Goal: Information Seeking & Learning: Learn about a topic

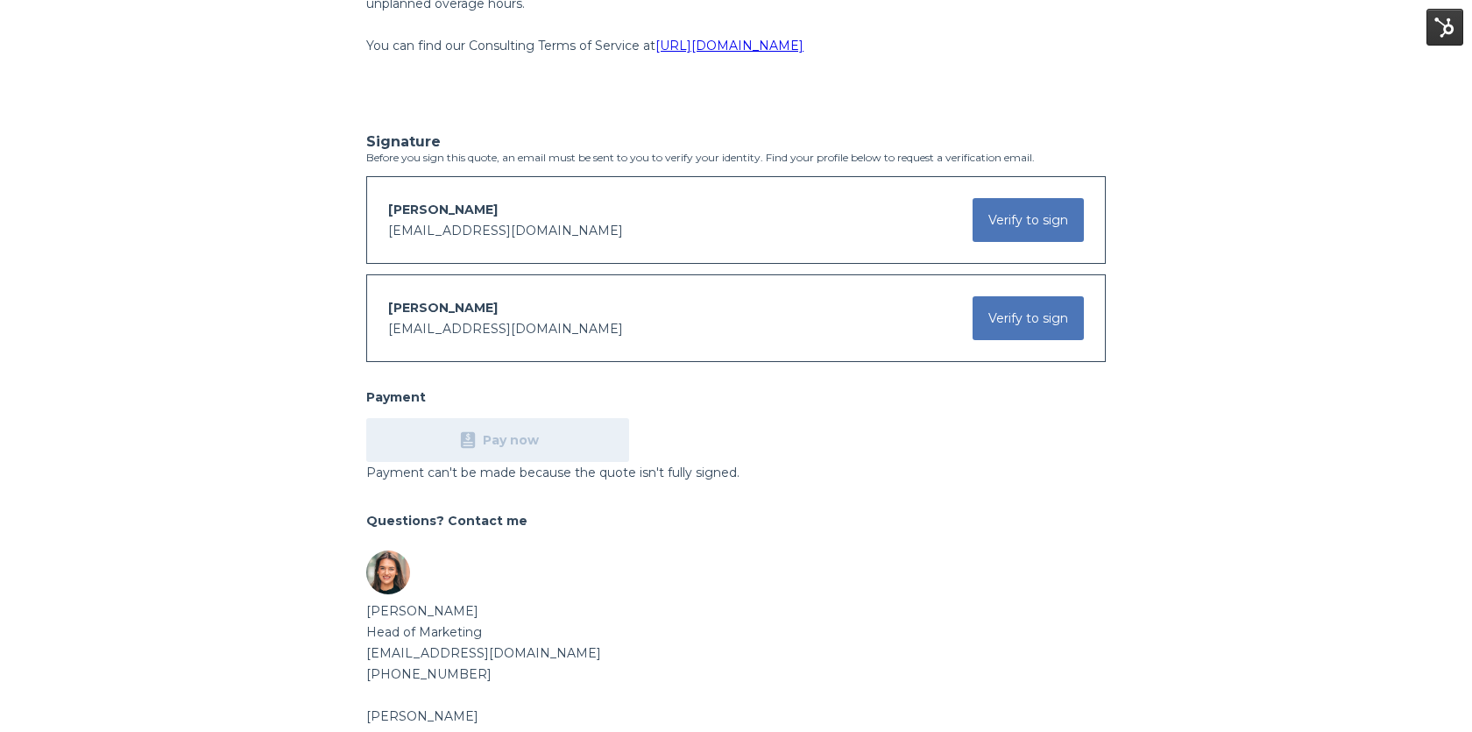
scroll to position [1967, 0]
